Goal: Transaction & Acquisition: Purchase product/service

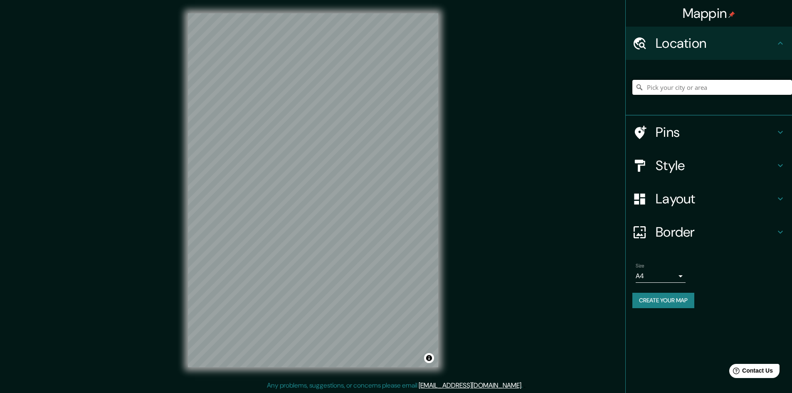
click at [690, 91] on input "Pick your city or area" at bounding box center [713, 87] width 160 height 15
type input "[GEOGRAPHIC_DATA]"
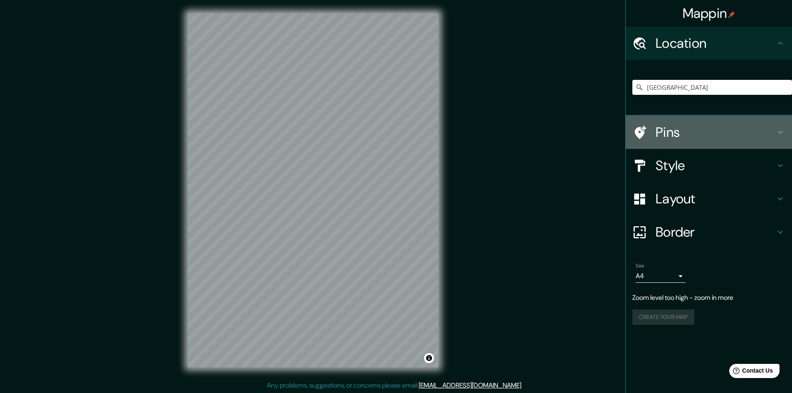
click at [691, 135] on h4 "Pins" at bounding box center [716, 132] width 120 height 17
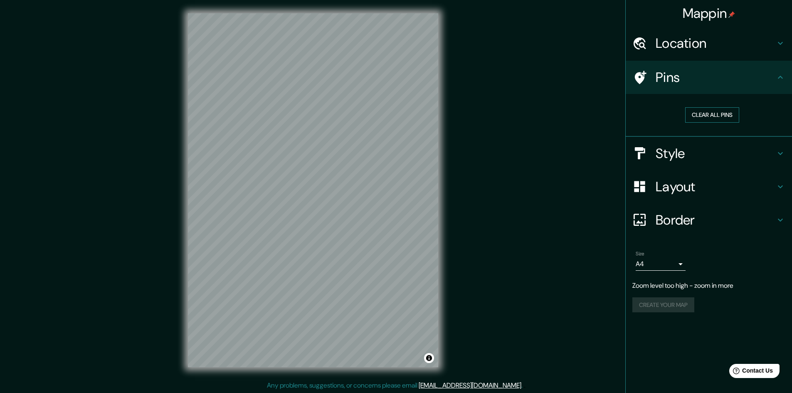
click at [718, 118] on button "Clear all pins" at bounding box center [712, 114] width 54 height 15
click at [326, 13] on div at bounding box center [313, 13] width 250 height 0
click at [681, 189] on h4 "Layout" at bounding box center [716, 186] width 120 height 17
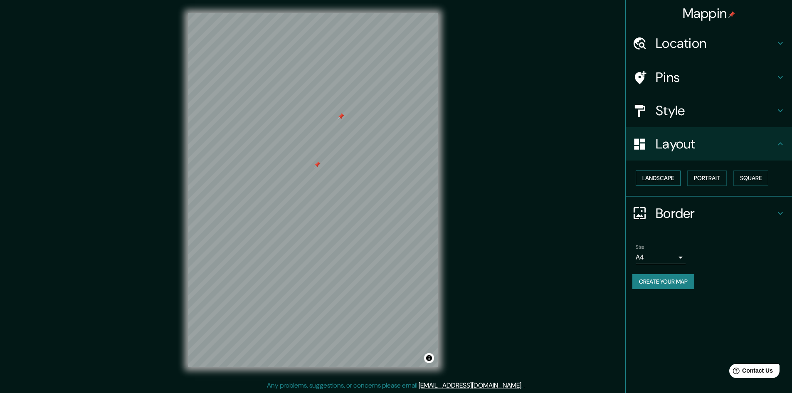
click at [657, 177] on button "Landscape" at bounding box center [658, 178] width 45 height 15
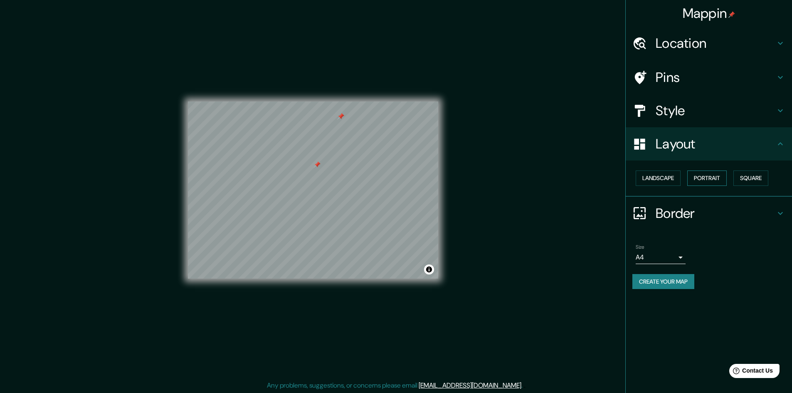
click at [724, 176] on button "Portrait" at bounding box center [707, 178] width 40 height 15
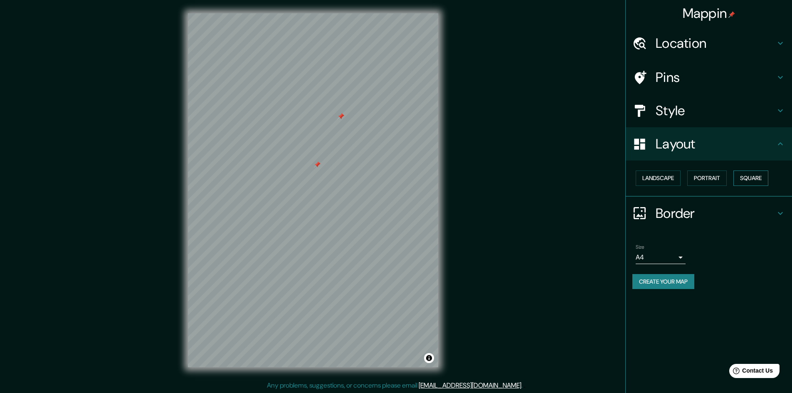
click at [747, 178] on button "Square" at bounding box center [751, 178] width 35 height 15
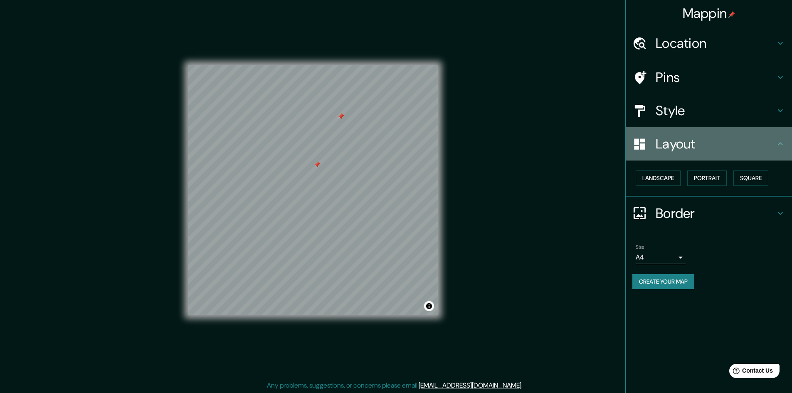
click at [749, 148] on h4 "Layout" at bounding box center [716, 144] width 120 height 17
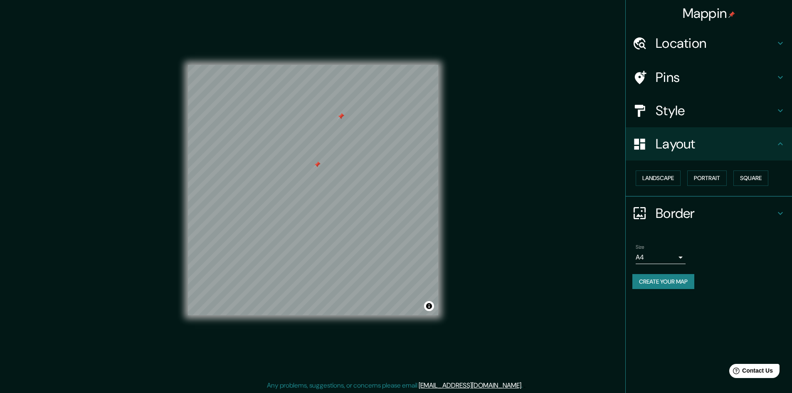
click at [773, 143] on h4 "Layout" at bounding box center [716, 144] width 120 height 17
click at [774, 115] on h4 "Style" at bounding box center [716, 110] width 120 height 17
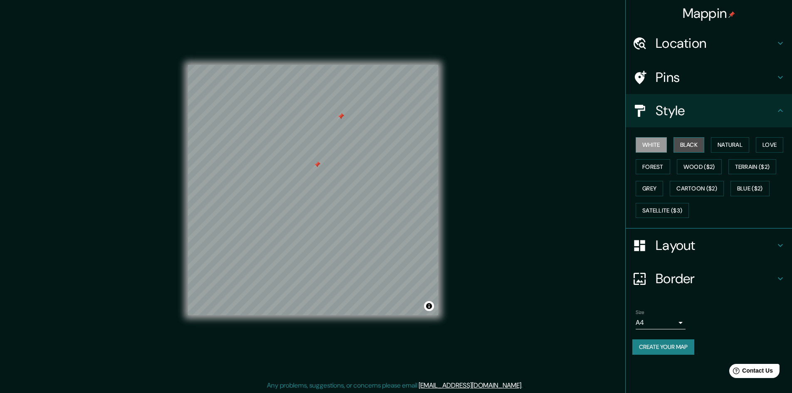
click at [689, 145] on button "Black" at bounding box center [689, 144] width 31 height 15
click at [728, 144] on button "Natural" at bounding box center [730, 144] width 38 height 15
click at [771, 148] on button "Love" at bounding box center [769, 144] width 27 height 15
click at [765, 163] on button "Terrain ($2)" at bounding box center [753, 166] width 48 height 15
click at [705, 168] on button "Wood ($2)" at bounding box center [699, 166] width 45 height 15
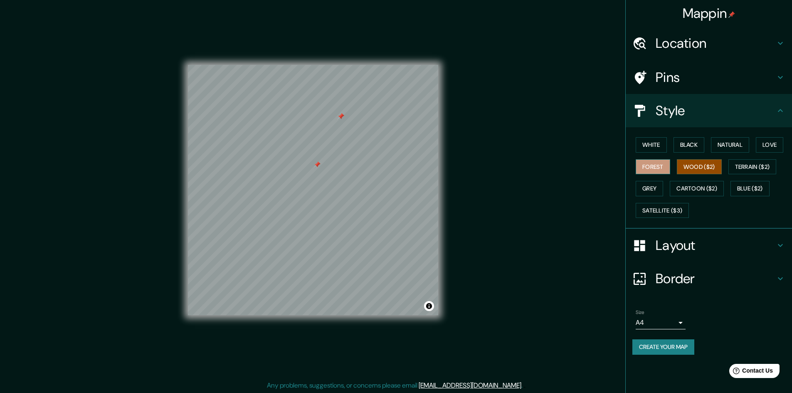
click at [654, 168] on button "Forest" at bounding box center [653, 166] width 35 height 15
click at [717, 194] on button "Cartoon ($2)" at bounding box center [697, 188] width 54 height 15
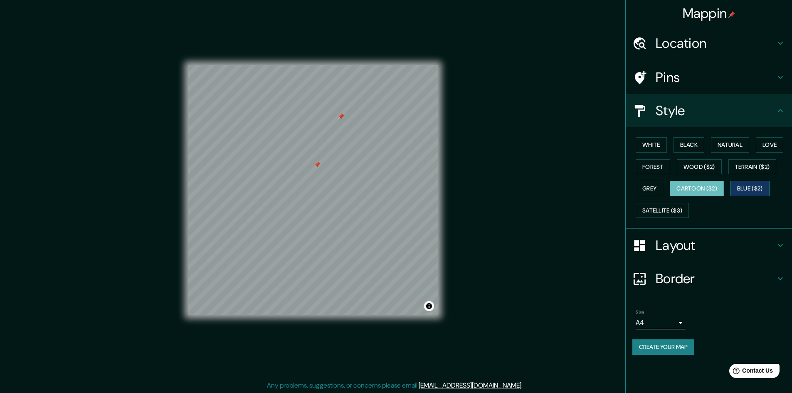
click at [755, 189] on button "Blue ($2)" at bounding box center [750, 188] width 39 height 15
click at [649, 189] on button "Grey" at bounding box center [649, 188] width 27 height 15
click at [702, 190] on button "Cartoon ($2)" at bounding box center [697, 188] width 54 height 15
click at [672, 212] on button "Satellite ($3)" at bounding box center [662, 210] width 53 height 15
click at [673, 240] on h4 "Layout" at bounding box center [716, 245] width 120 height 17
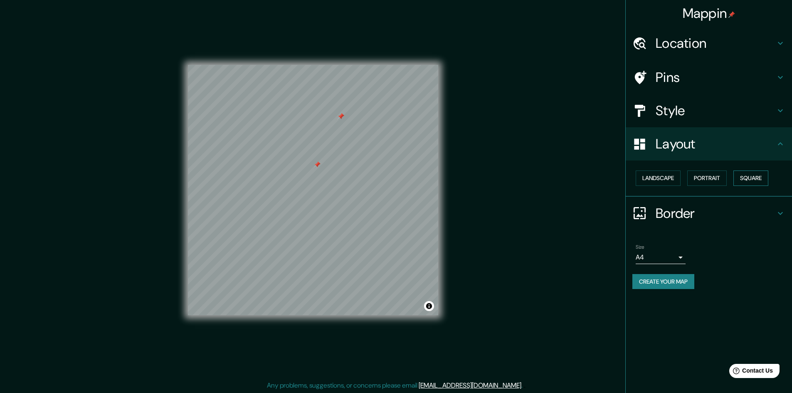
click at [754, 181] on button "Square" at bounding box center [751, 178] width 35 height 15
click at [704, 178] on button "Portrait" at bounding box center [707, 178] width 40 height 15
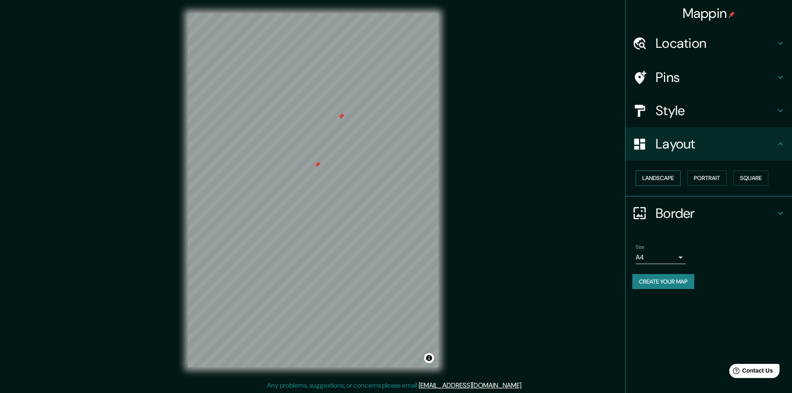
click at [658, 178] on button "Landscape" at bounding box center [658, 178] width 45 height 15
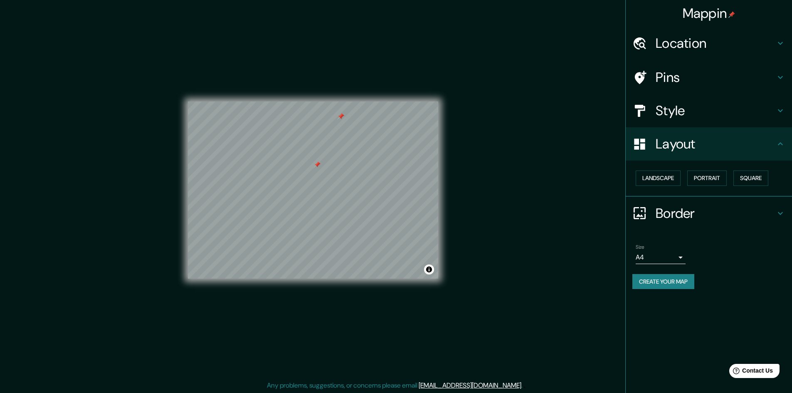
click at [679, 215] on h4 "Border" at bounding box center [716, 213] width 120 height 17
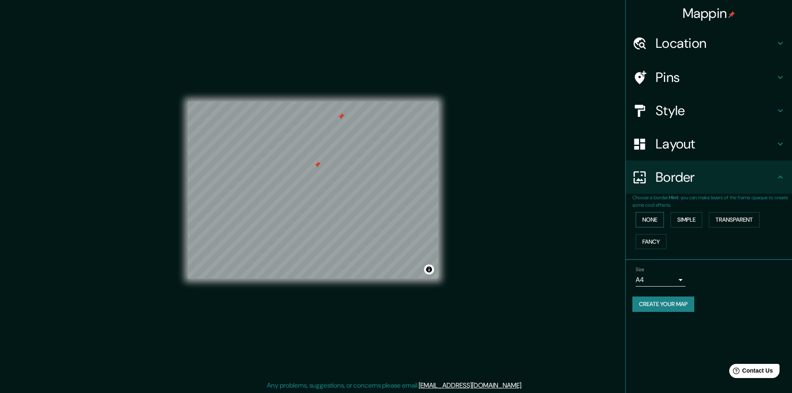
click at [653, 217] on button "None" at bounding box center [650, 219] width 28 height 15
click at [682, 220] on button "Simple" at bounding box center [687, 219] width 32 height 15
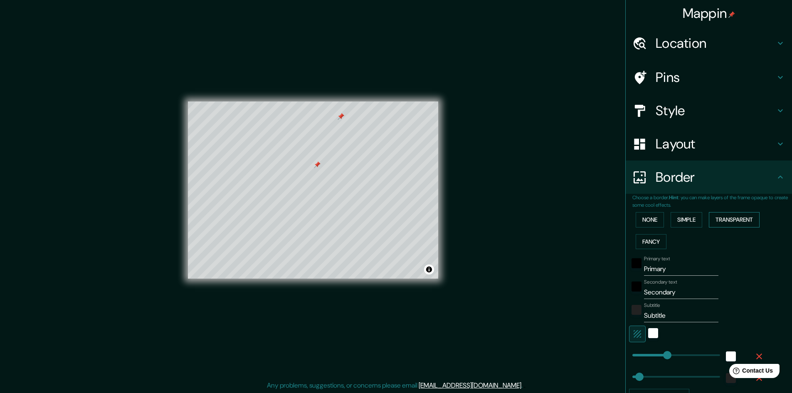
click at [731, 221] on button "Transparent" at bounding box center [734, 219] width 51 height 15
click at [648, 236] on button "Fancy" at bounding box center [651, 241] width 31 height 15
click at [651, 223] on button "None" at bounding box center [650, 219] width 28 height 15
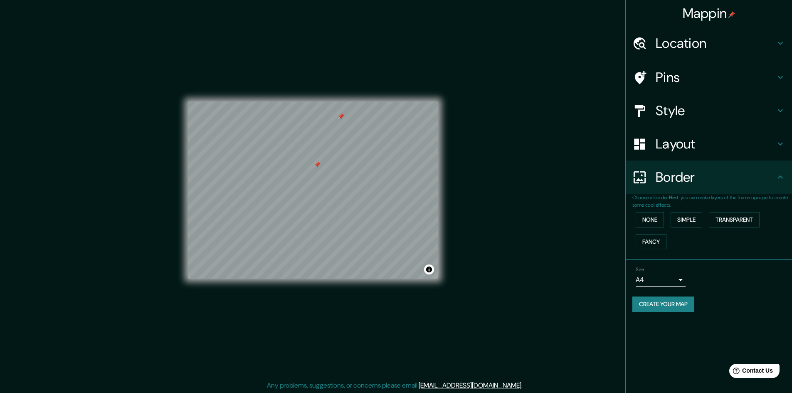
scroll to position [1, 0]
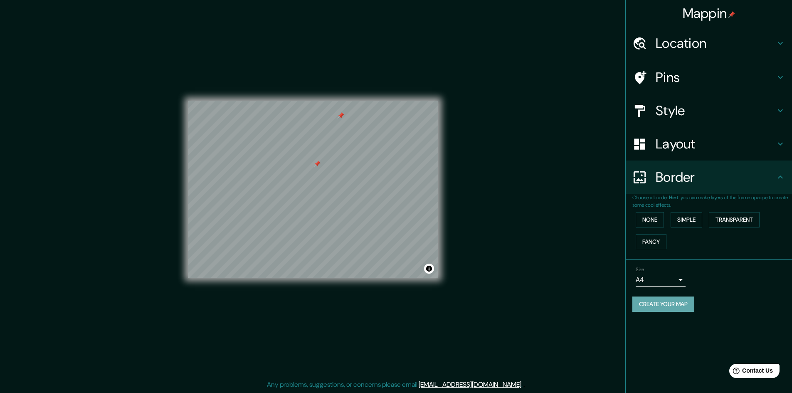
click at [687, 308] on button "Create your map" at bounding box center [664, 304] width 62 height 15
click at [722, 12] on h4 "Mappin" at bounding box center [709, 13] width 53 height 17
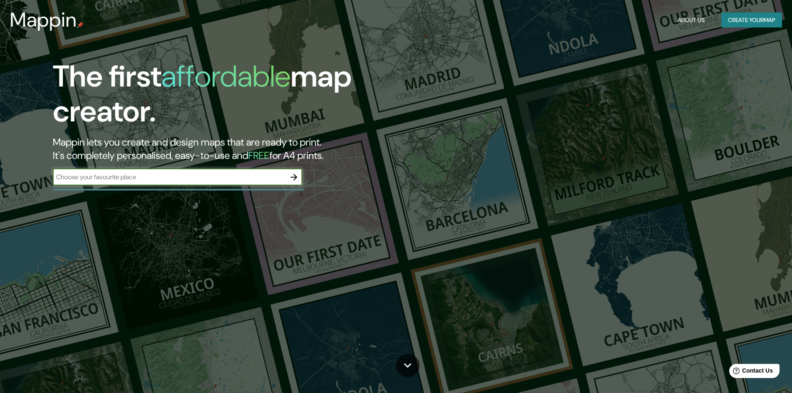
click at [156, 111] on h1 "The first affordable map creator." at bounding box center [251, 97] width 396 height 77
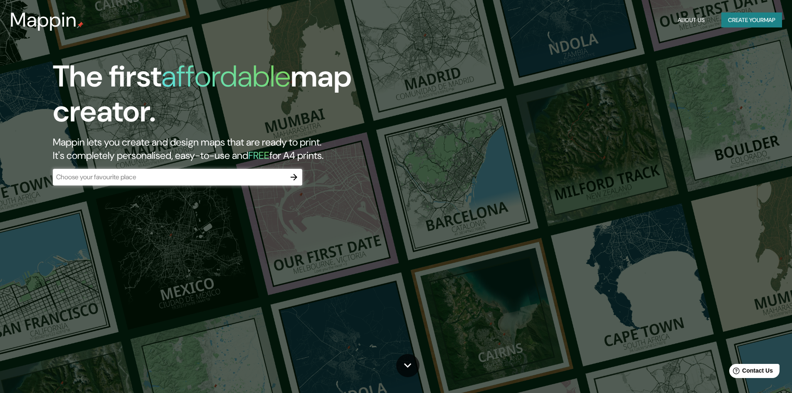
click at [156, 111] on h1 "The first affordable map creator." at bounding box center [251, 97] width 396 height 77
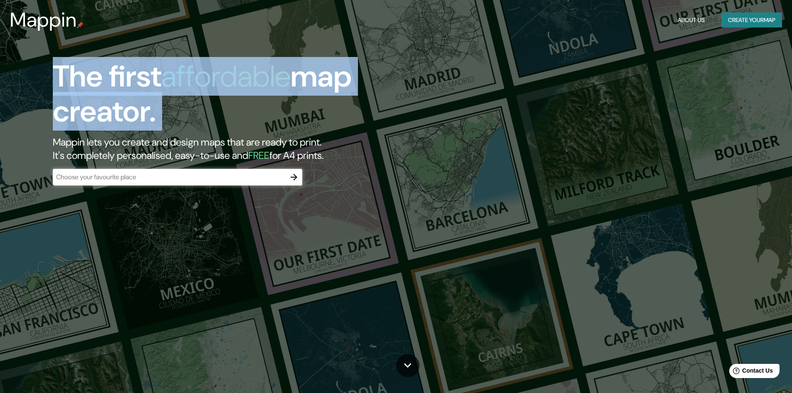
click at [156, 111] on h1 "The first affordable map creator." at bounding box center [251, 97] width 396 height 77
click at [154, 110] on h1 "The first affordable map creator." at bounding box center [251, 97] width 396 height 77
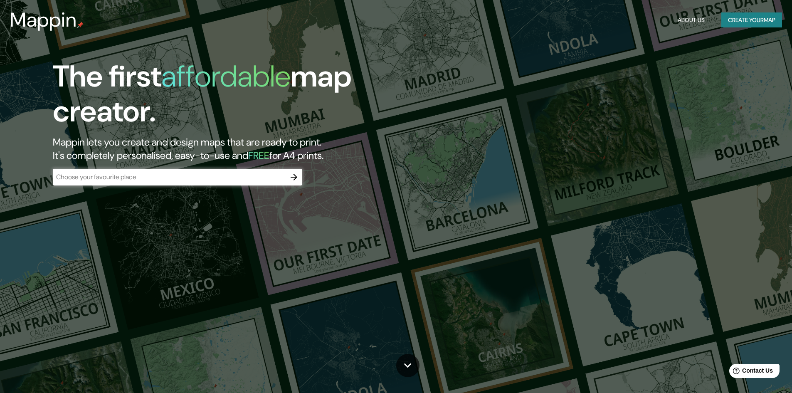
click at [361, 155] on h2 "Mappin lets you create and design maps that are ready to print. It's completely…" at bounding box center [251, 149] width 396 height 27
click at [360, 155] on h2 "Mappin lets you create and design maps that are ready to print. It's completely…" at bounding box center [251, 149] width 396 height 27
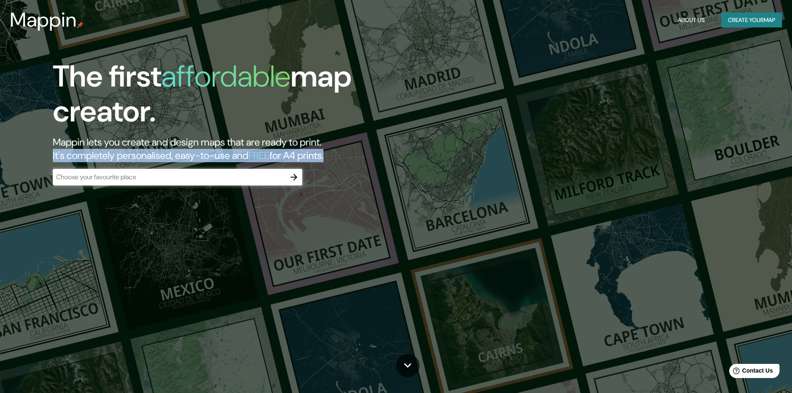
click at [360, 155] on h2 "Mappin lets you create and design maps that are ready to print. It's completely…" at bounding box center [251, 149] width 396 height 27
